Goal: Task Accomplishment & Management: Manage account settings

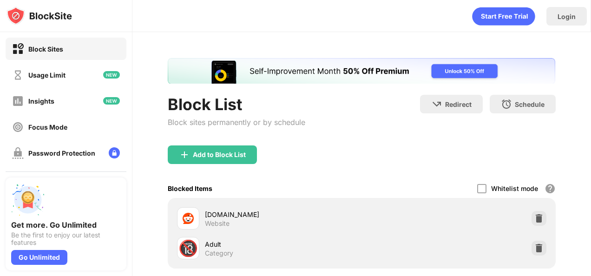
scroll to position [65, 0]
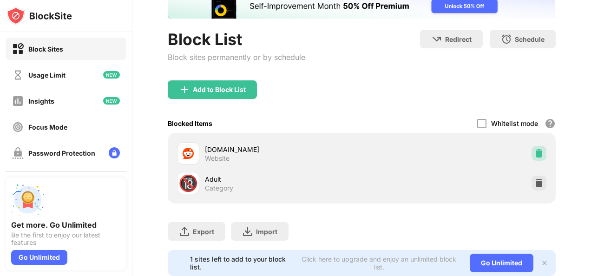
click at [538, 148] on div at bounding box center [539, 153] width 15 height 15
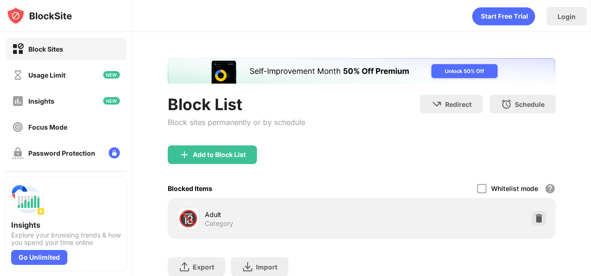
click at [238, 144] on div "Block List Block sites permanently or by schedule" at bounding box center [237, 120] width 138 height 51
click at [242, 152] on div "Add to Block List" at bounding box center [219, 154] width 53 height 7
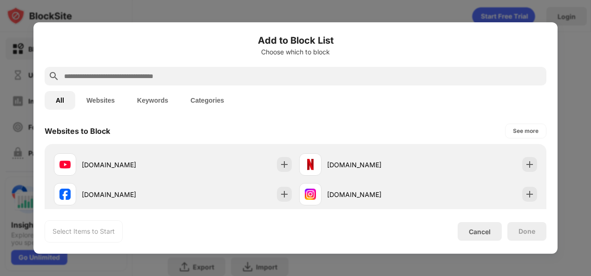
scroll to position [169, 0]
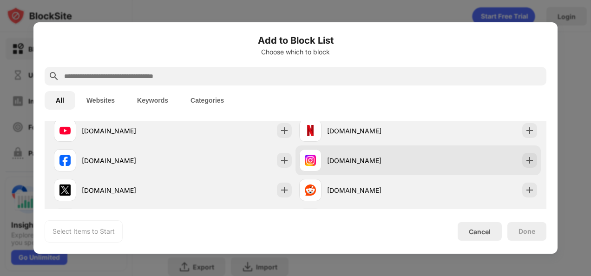
click at [353, 158] on div "[DOMAIN_NAME]" at bounding box center [372, 161] width 91 height 10
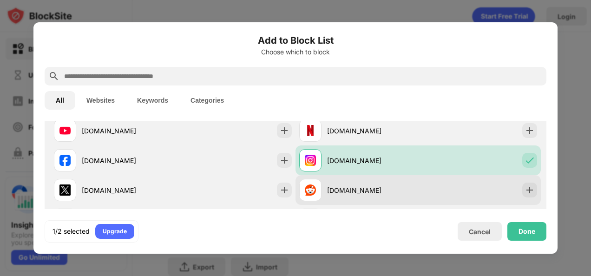
click at [506, 192] on div "[DOMAIN_NAME]" at bounding box center [418, 190] width 245 height 30
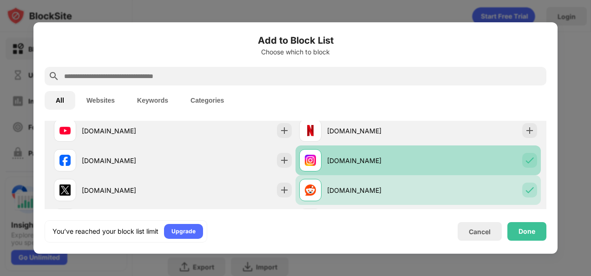
click at [525, 160] on img at bounding box center [529, 160] width 9 height 9
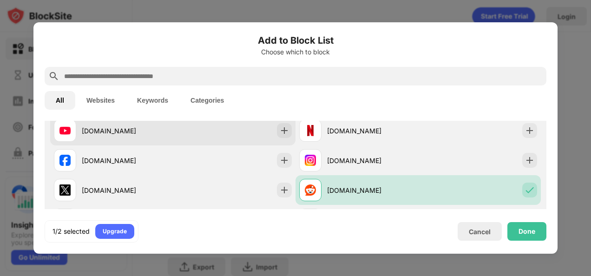
scroll to position [0, 0]
click at [271, 137] on div "[DOMAIN_NAME]" at bounding box center [172, 131] width 245 height 30
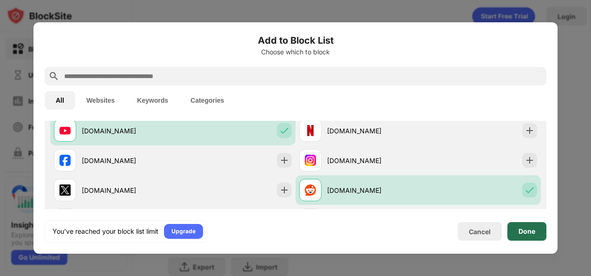
click at [526, 231] on div "Done" at bounding box center [527, 231] width 17 height 7
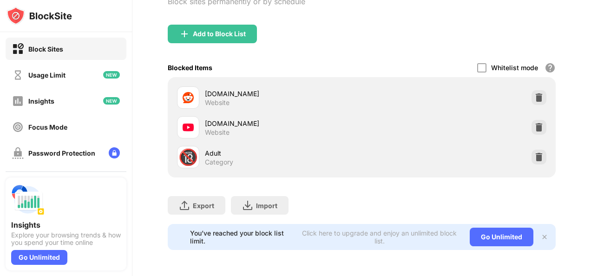
scroll to position [127, 0]
